Goal: Information Seeking & Learning: Learn about a topic

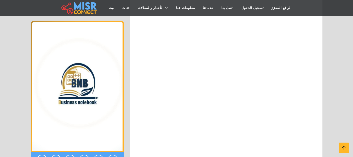
scroll to position [1819, 0]
drag, startPoint x: 237, startPoint y: 125, endPoint x: 247, endPoint y: 120, distance: 12.1
copy div "أفضل تطبيق لإدارة الأموال باللغة العربية تطبيق مالي شامل وآمن"
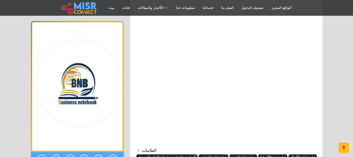
drag, startPoint x: 169, startPoint y: 127, endPoint x: 137, endPoint y: 126, distance: 32.5
copy font "تطبيق مالي شامل وآمن"
click at [310, 64] on p at bounding box center [227, 83] width 181 height 119
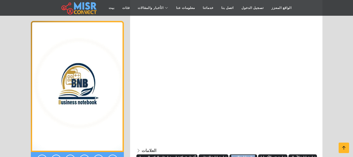
drag, startPoint x: 235, startPoint y: 87, endPoint x: 213, endPoint y: 86, distance: 22.0
drag, startPoint x: 235, startPoint y: 85, endPoint x: 211, endPoint y: 87, distance: 23.9
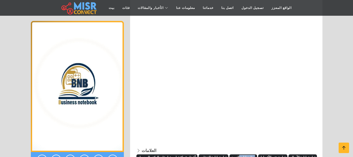
copy font "برنامج إدارة"
click at [183, 147] on div "العلامات" at bounding box center [227, 150] width 181 height 6
drag, startPoint x: 195, startPoint y: 94, endPoint x: 162, endPoint y: 92, distance: 33.3
copy div "تطبيق المحاسبة الشخصية"
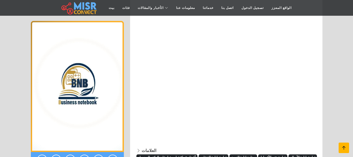
click at [344, 146] on icon at bounding box center [344, 147] width 7 height 7
